Goal: Communication & Community: Share content

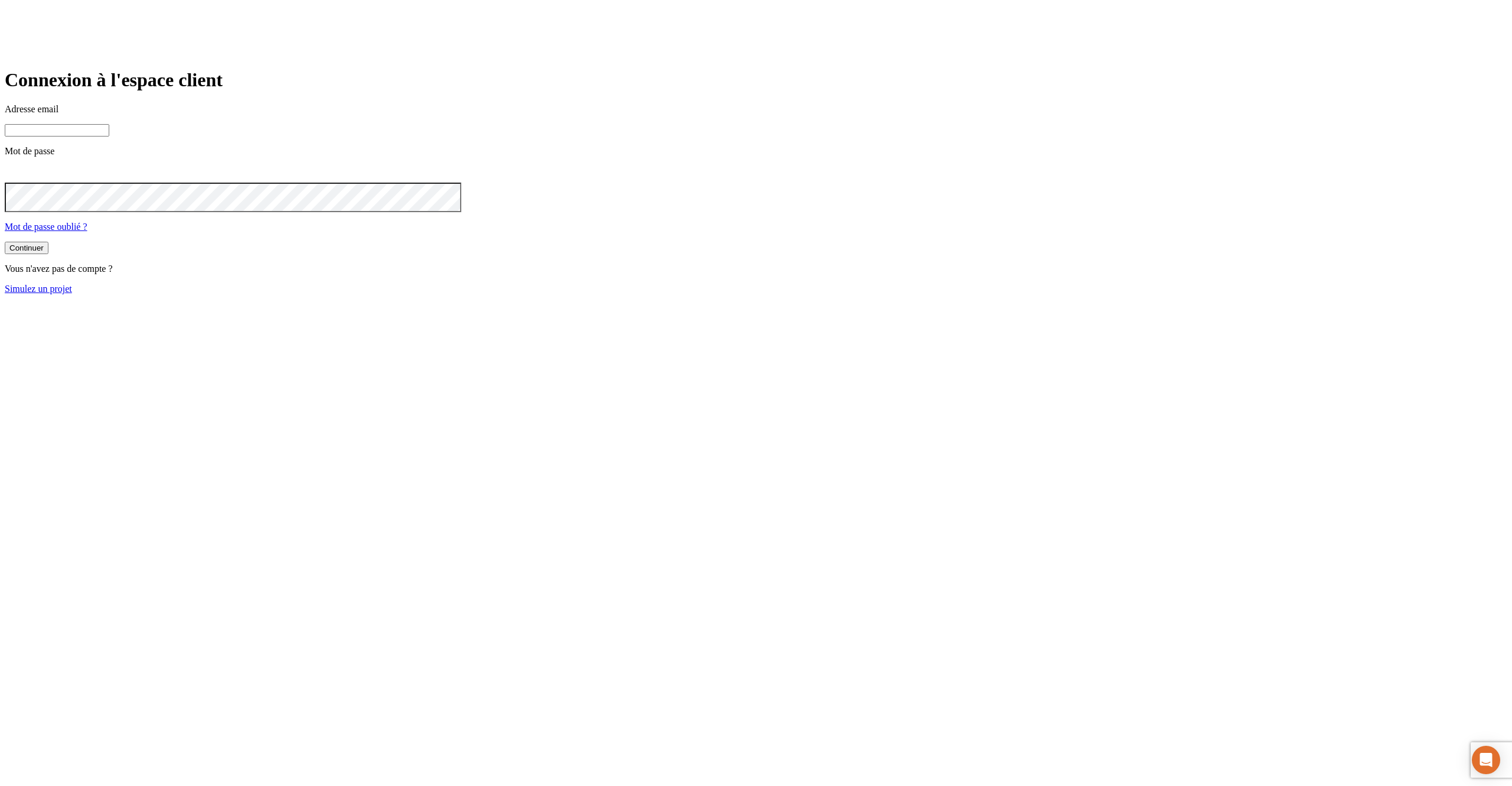
click at [109, 136] on input at bounding box center [56, 130] width 105 height 12
type input "j"
paste input "[DOMAIN_NAME][PERSON_NAME][EMAIL_ADDRESS][DOMAIN_NAME]"
type input "[PERSON_NAME][DOMAIN_NAME][EMAIL_ADDRESS][DOMAIN_NAME]"
click at [4, 242] on button "Continuer" at bounding box center [26, 248] width 44 height 12
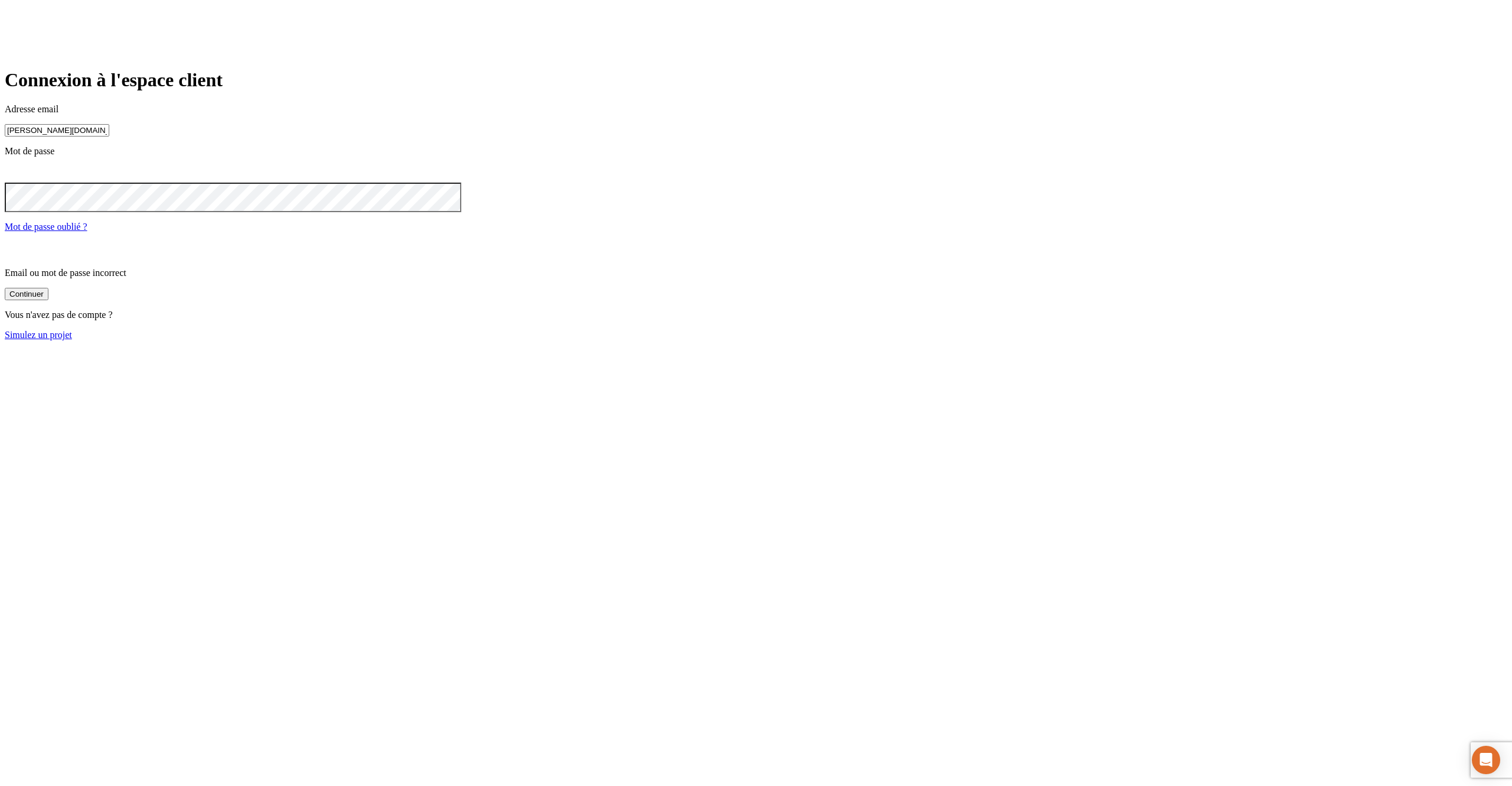
click at [15, 176] on icon at bounding box center [12, 173] width 6 height 6
click at [4, 243] on button "Continuer" at bounding box center [26, 249] width 44 height 12
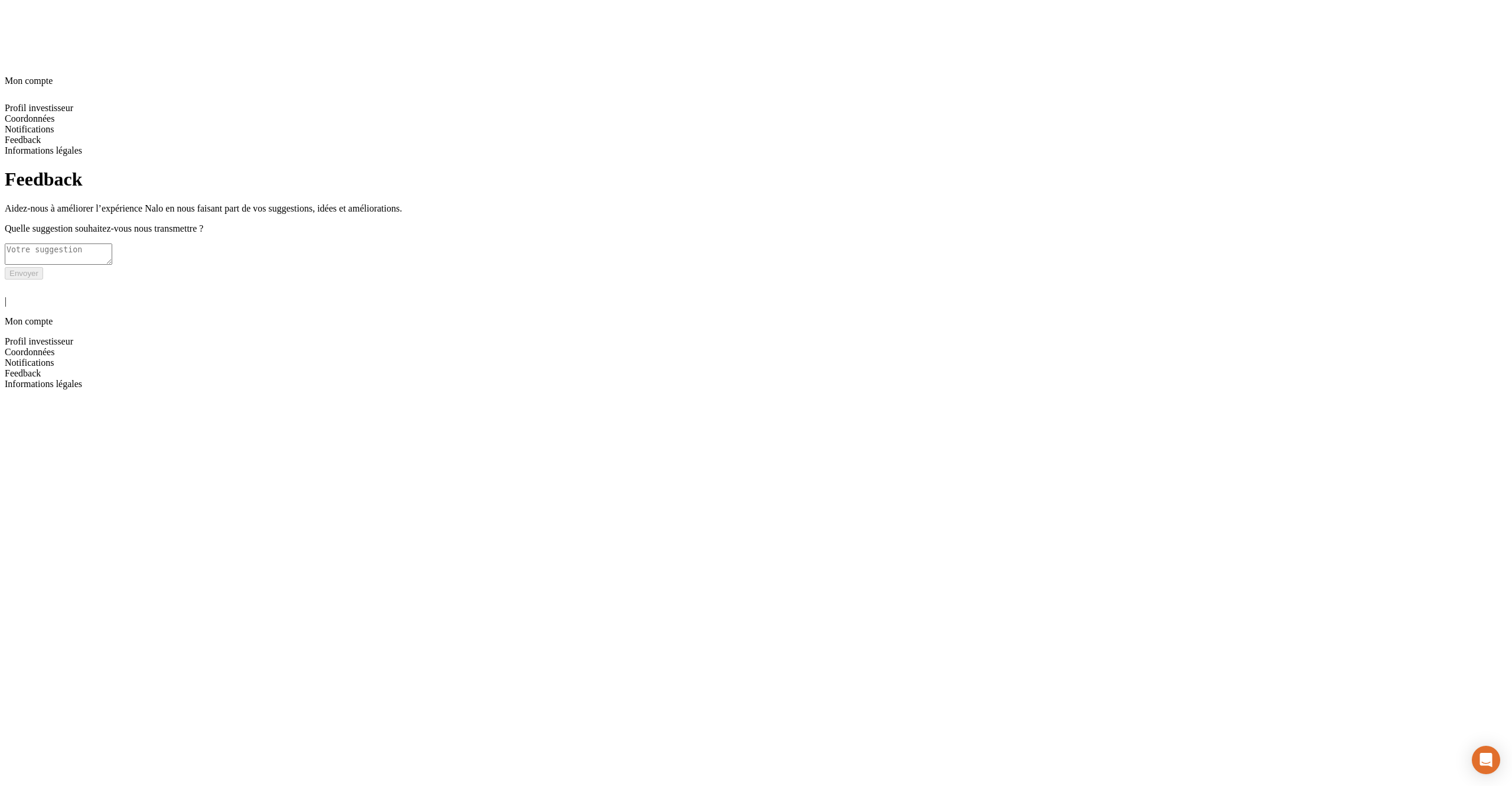
click at [112, 243] on textarea at bounding box center [58, 253] width 108 height 21
type textarea "Test ehgklejgl"
click at [43, 278] on button "Envoyer" at bounding box center [23, 283] width 38 height 12
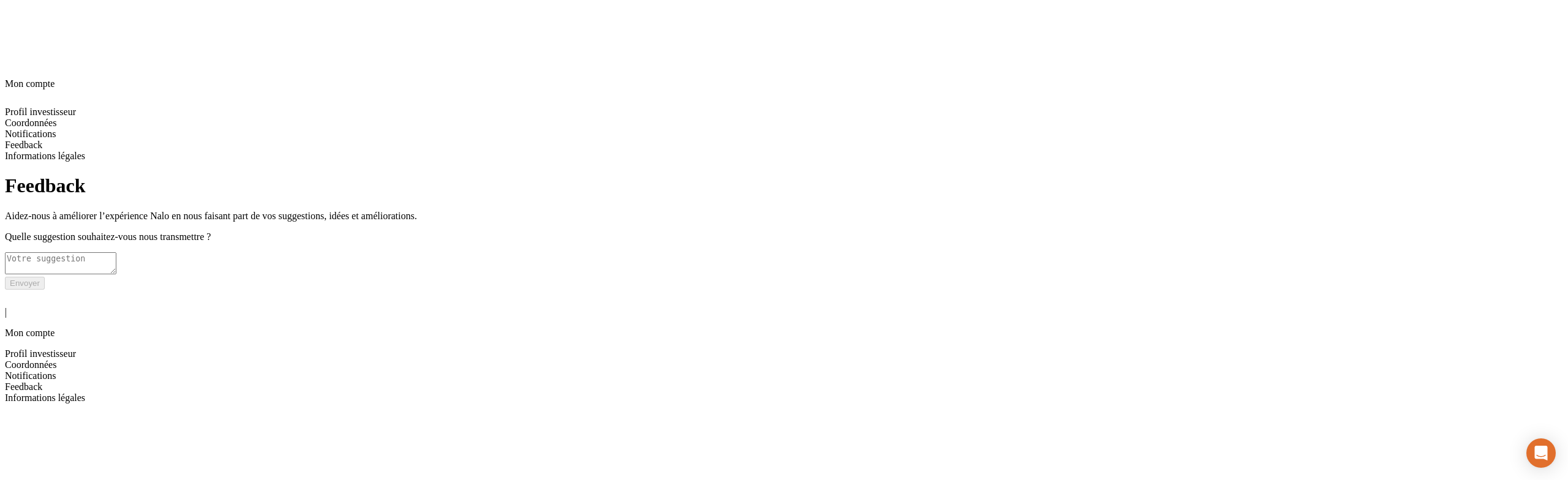
click at [1251, 289] on div "Feedback Aidez-nous à améliorer l’expérience Nalo en nous faisant part de vos s…" at bounding box center [784, 232] width 1558 height 115
click at [1019, 289] on div "Feedback Aidez-nous à améliorer l’expérience Nalo en nous faisant part de vos s…" at bounding box center [784, 232] width 1558 height 115
click at [17, 290] on icon at bounding box center [11, 297] width 14 height 14
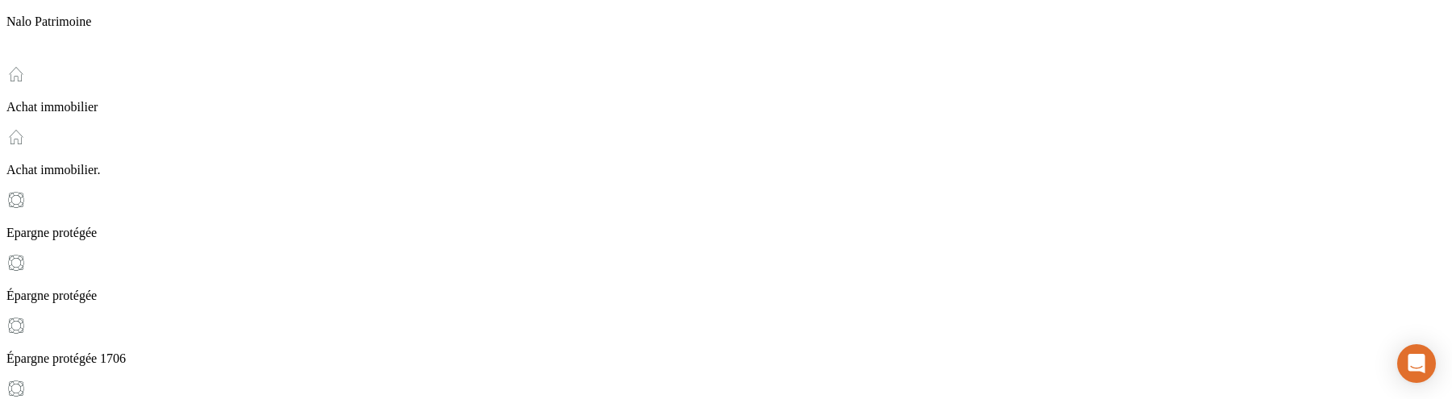
scroll to position [640, 0]
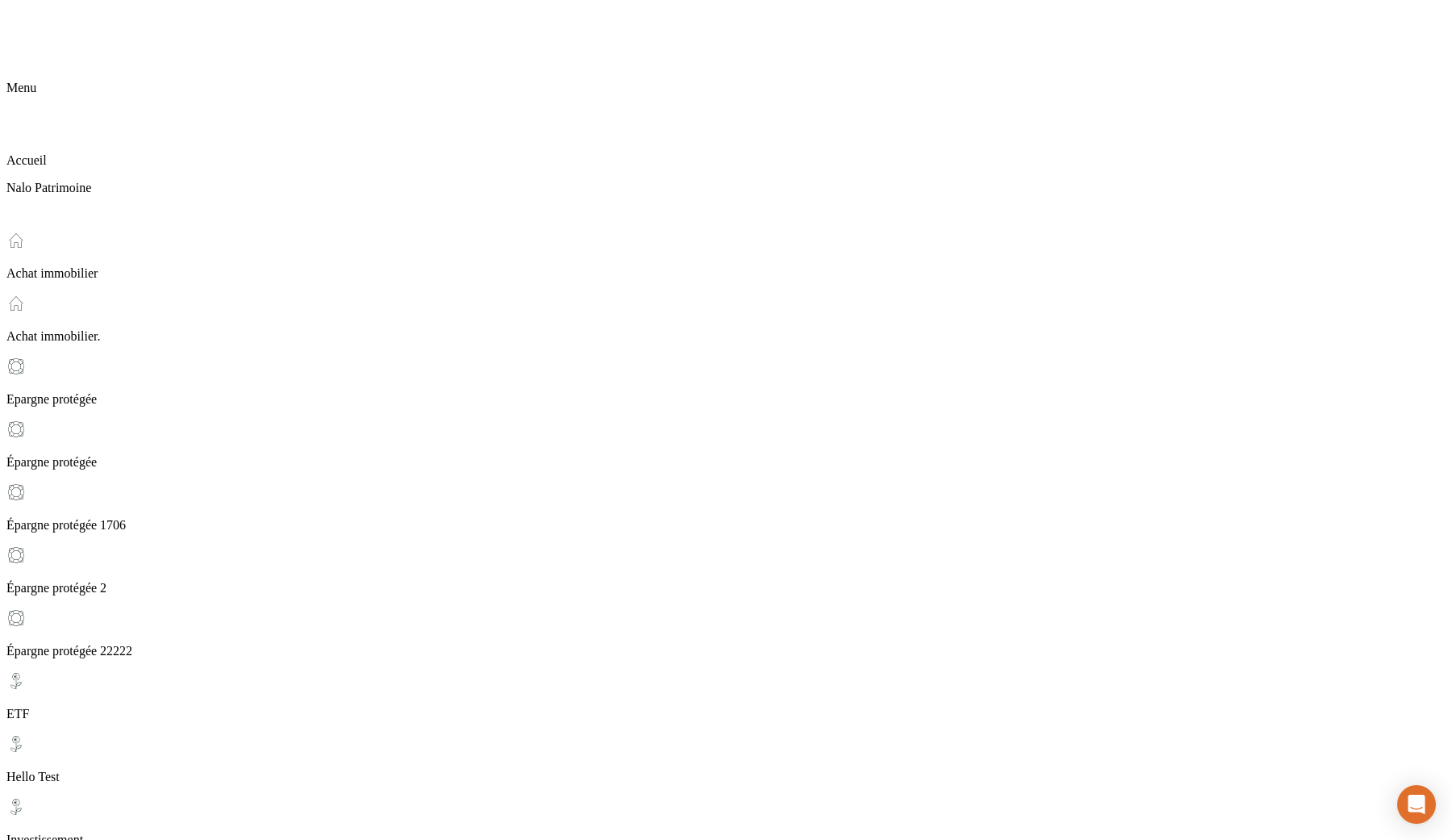
scroll to position [200, 0]
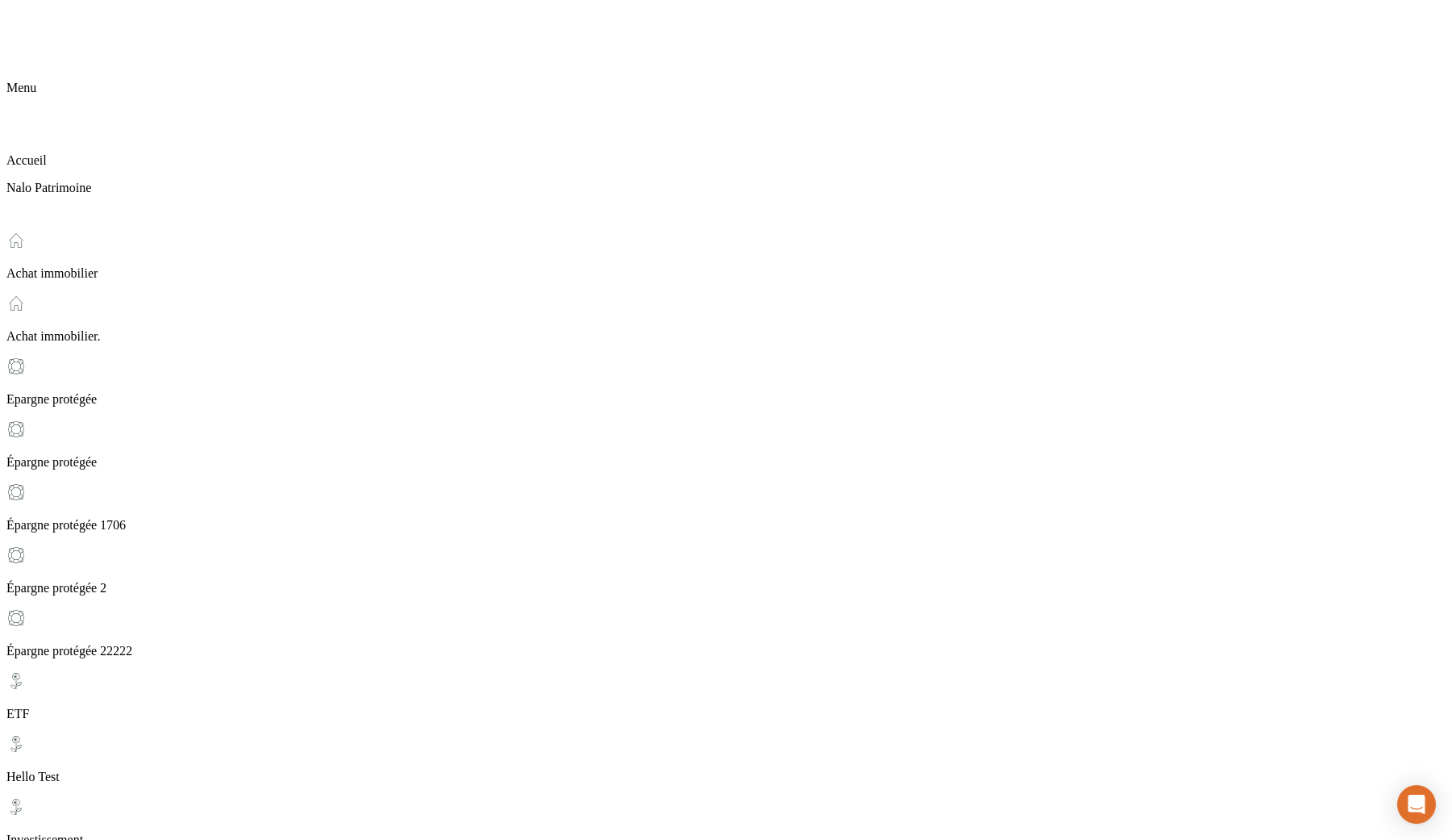
drag, startPoint x: 781, startPoint y: 463, endPoint x: 767, endPoint y: 565, distance: 102.6
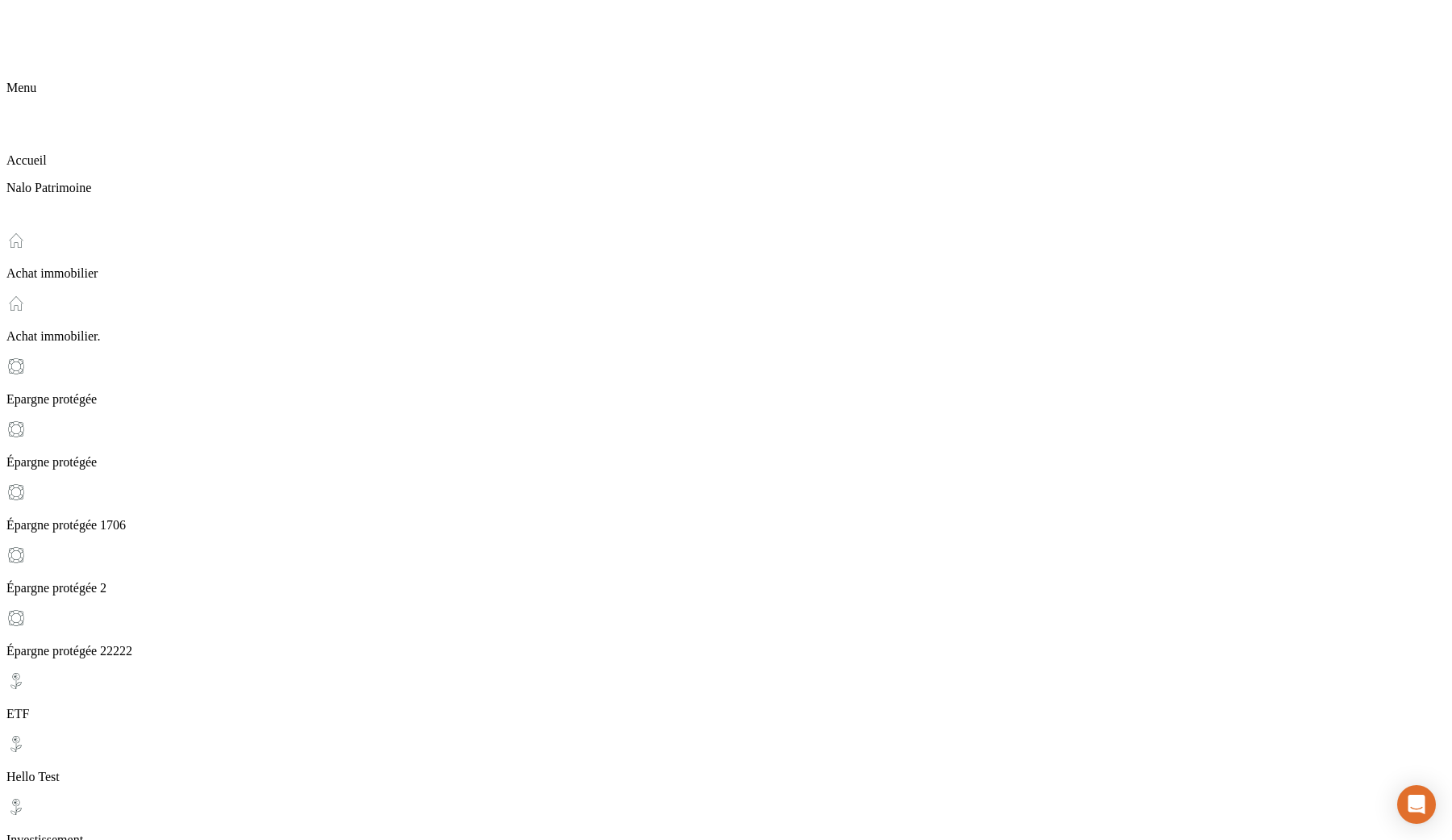
scroll to position [200, 0]
drag, startPoint x: 444, startPoint y: 134, endPoint x: 475, endPoint y: 242, distance: 112.6
